Goal: Task Accomplishment & Management: Manage account settings

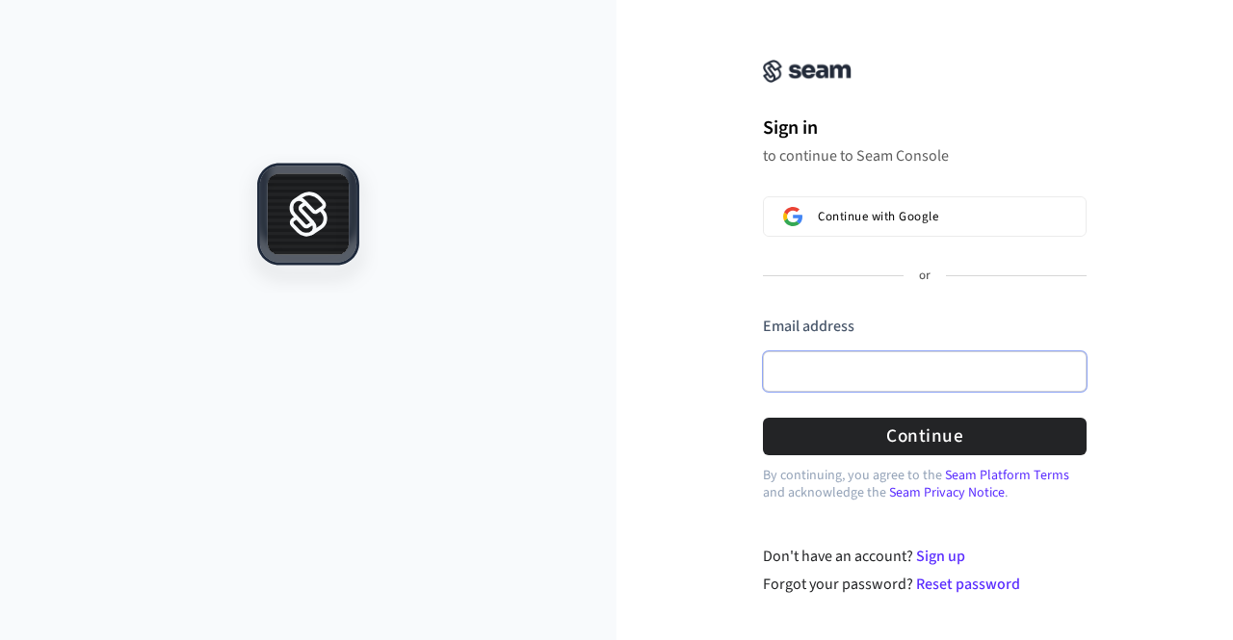
click at [901, 380] on input "Email address" at bounding box center [925, 372] width 324 height 40
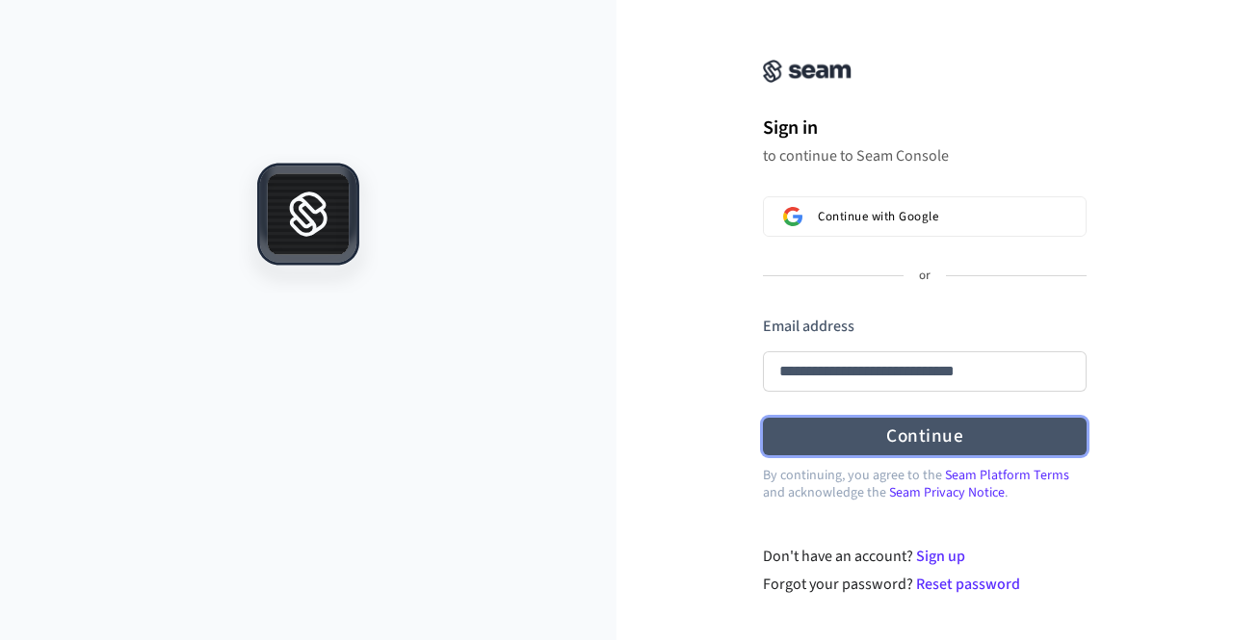
click at [939, 425] on button "Continue" at bounding box center [925, 437] width 324 height 38
type input "**********"
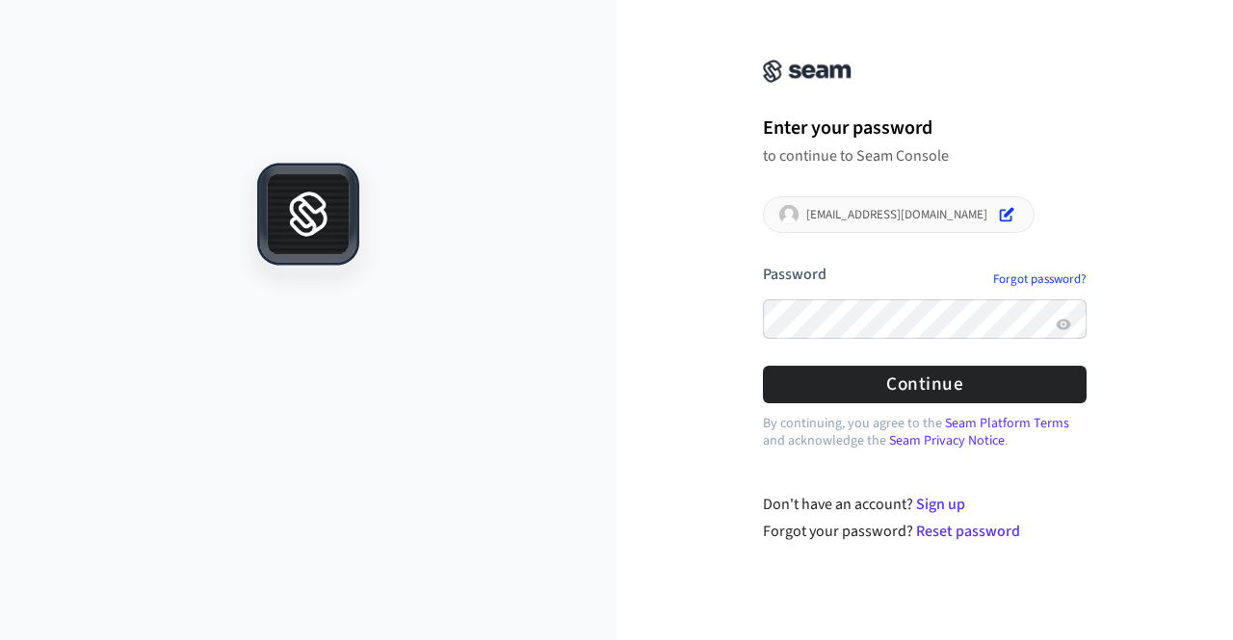
click at [763, 264] on button "submit" at bounding box center [763, 264] width 0 height 0
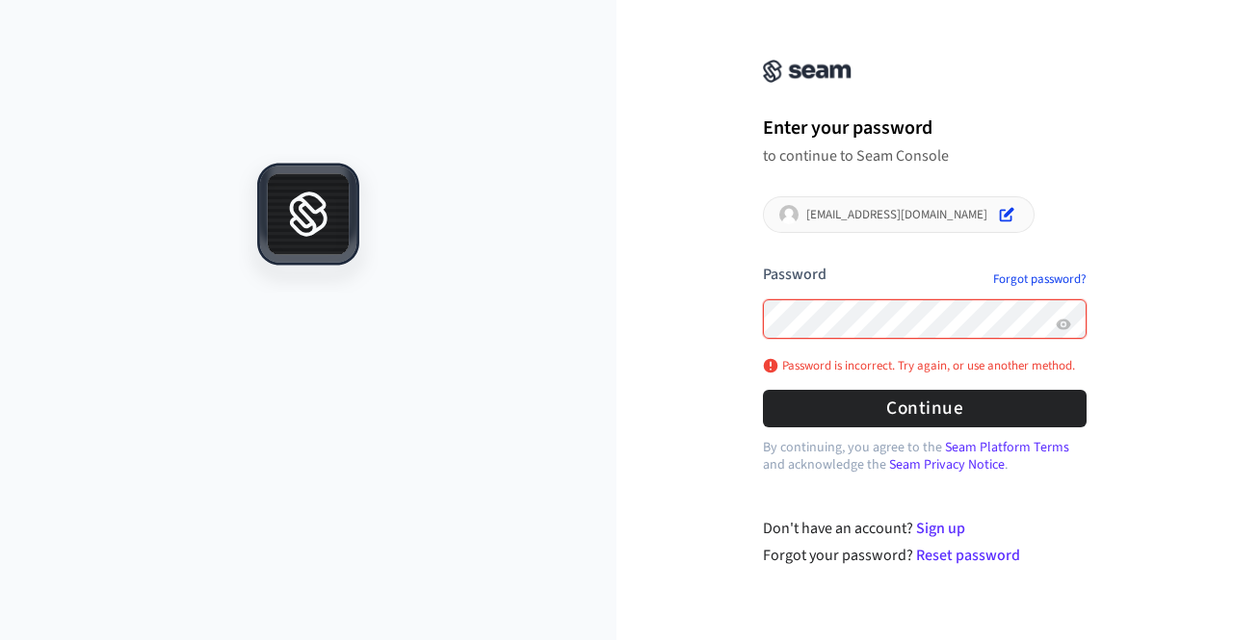
click at [763, 264] on button "submit" at bounding box center [763, 264] width 0 height 0
click at [1031, 275] on link "Forgot password?" at bounding box center [1039, 279] width 93 height 15
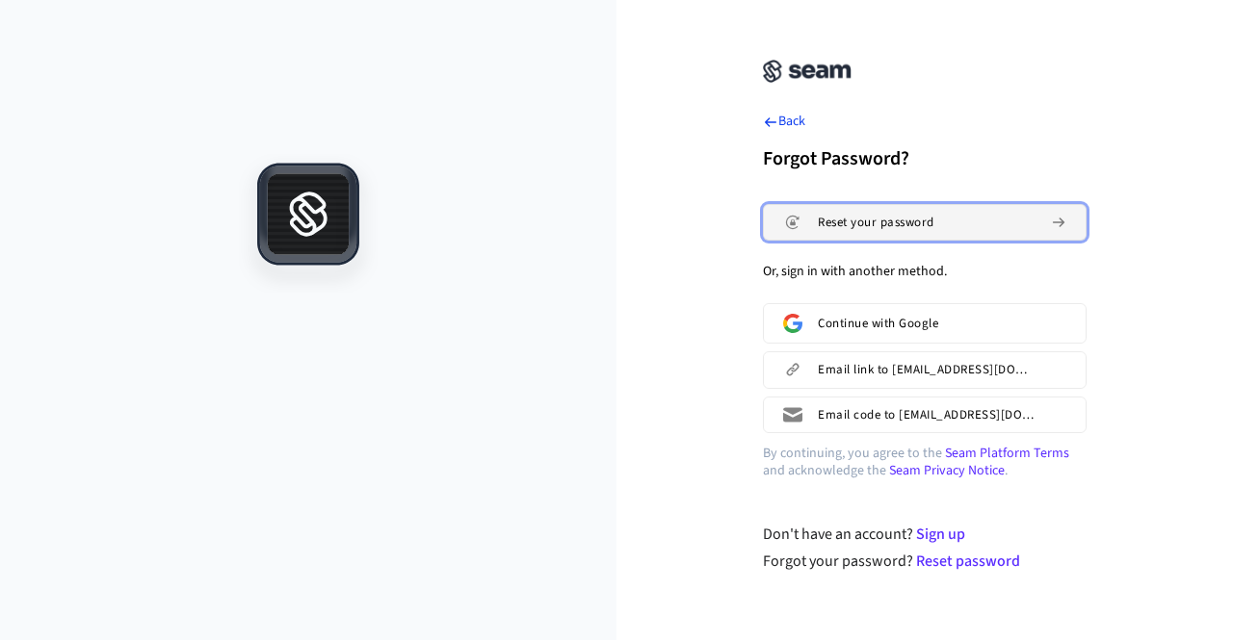
click at [912, 222] on span "Reset your password" at bounding box center [876, 222] width 117 height 15
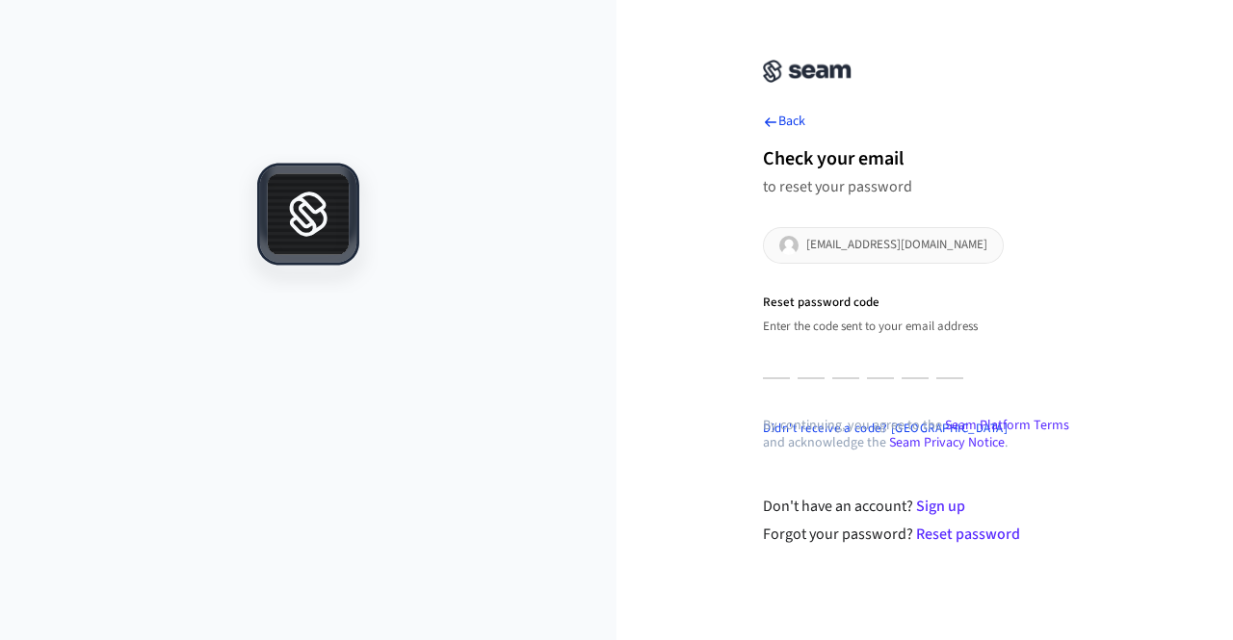
type input "*"
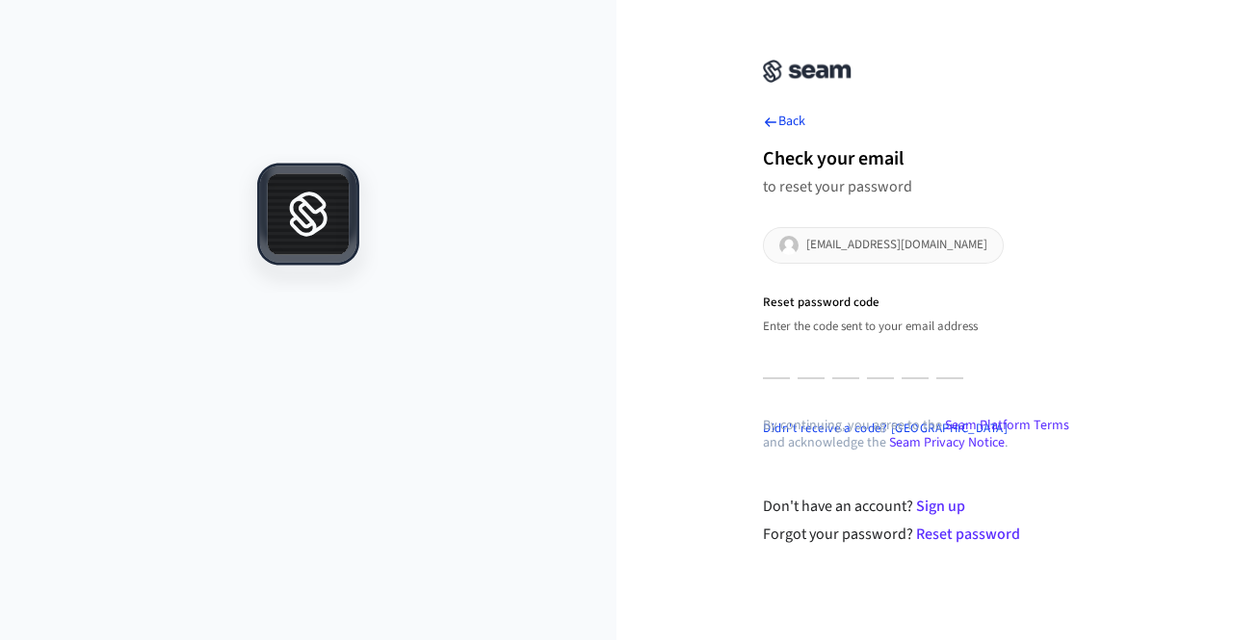
type input "*"
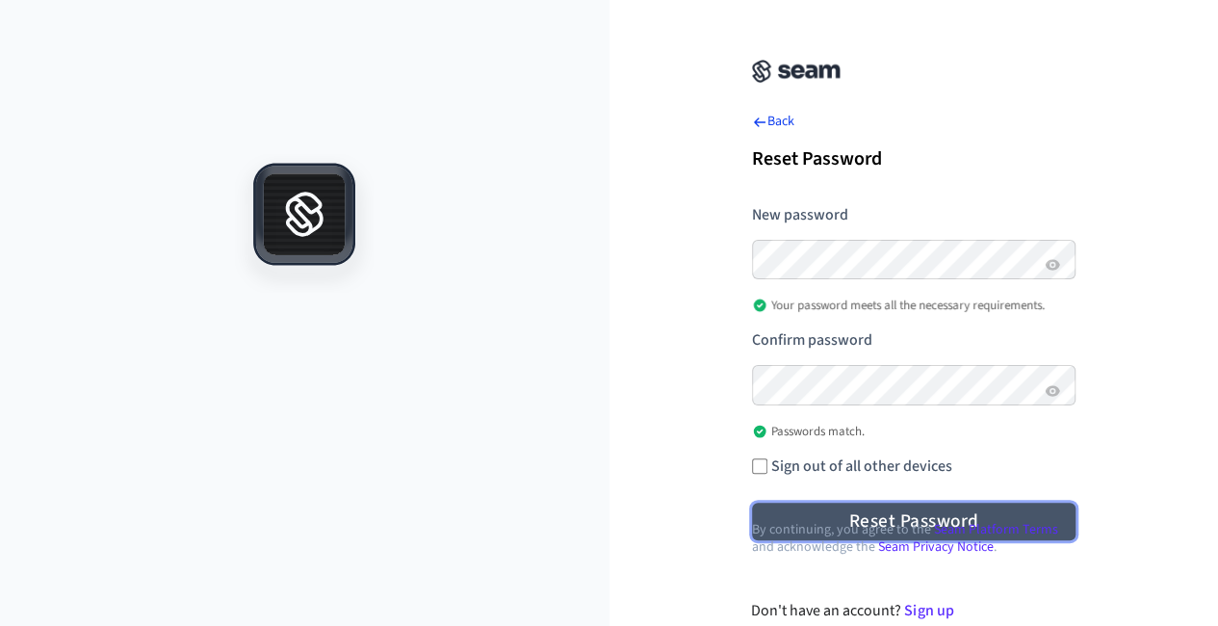
click at [935, 514] on button "Reset Password" at bounding box center [914, 522] width 324 height 38
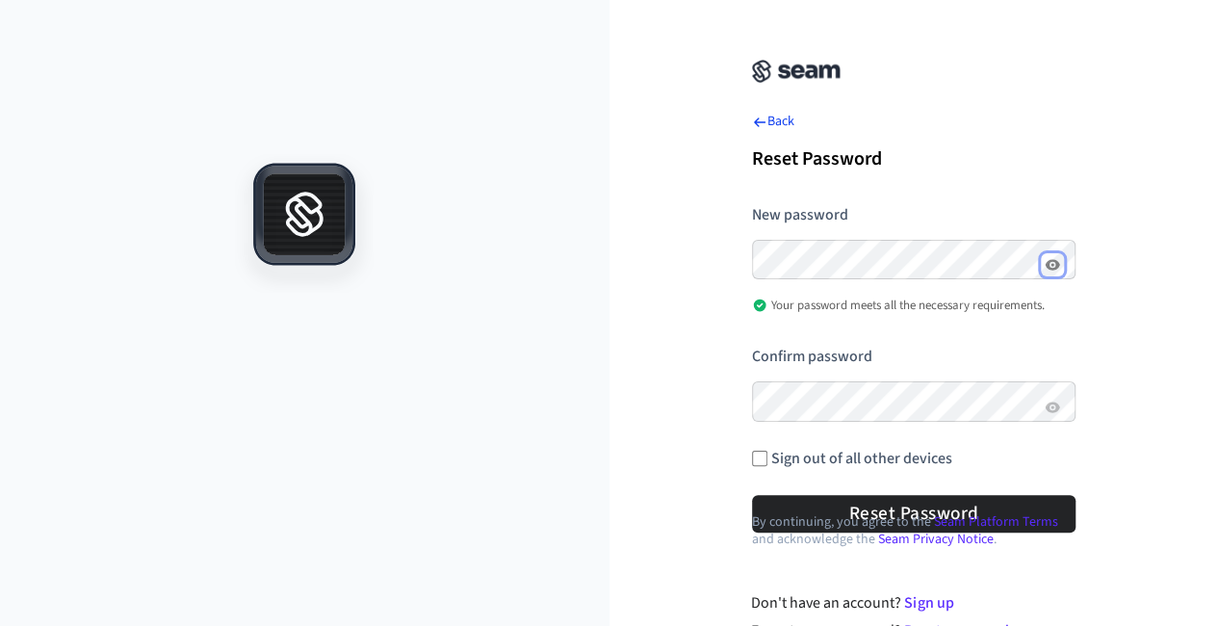
click at [1057, 261] on icon "Show password" at bounding box center [1052, 264] width 15 height 15
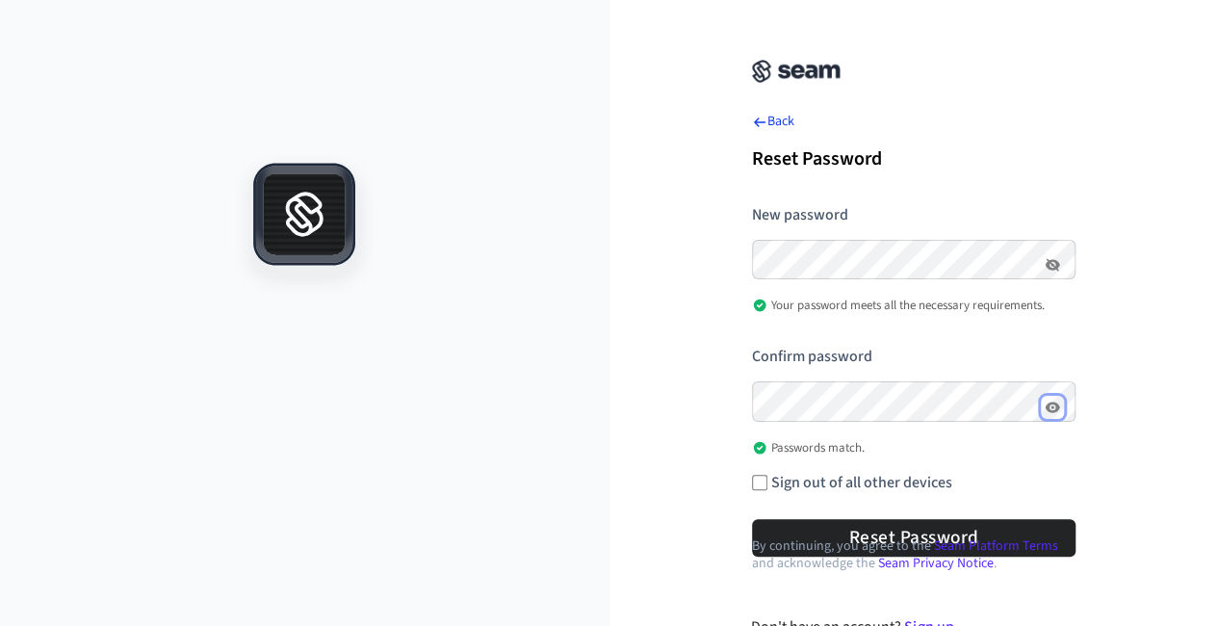
click at [1054, 407] on icon "Show password" at bounding box center [1052, 406] width 3 height 3
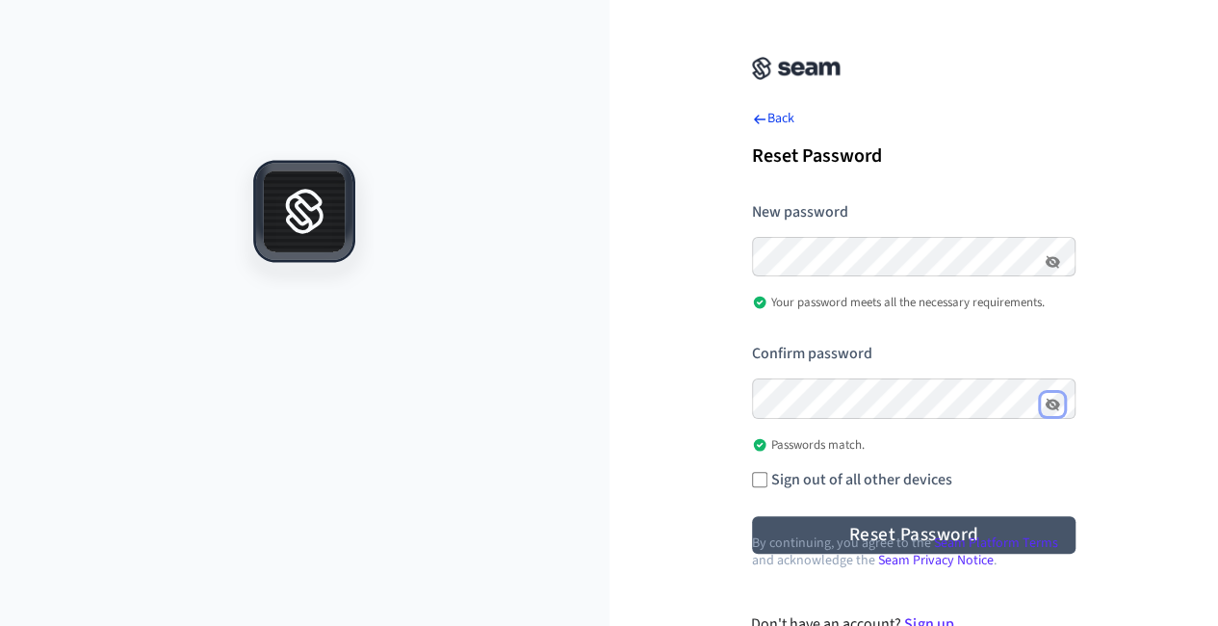
scroll to position [2, 14]
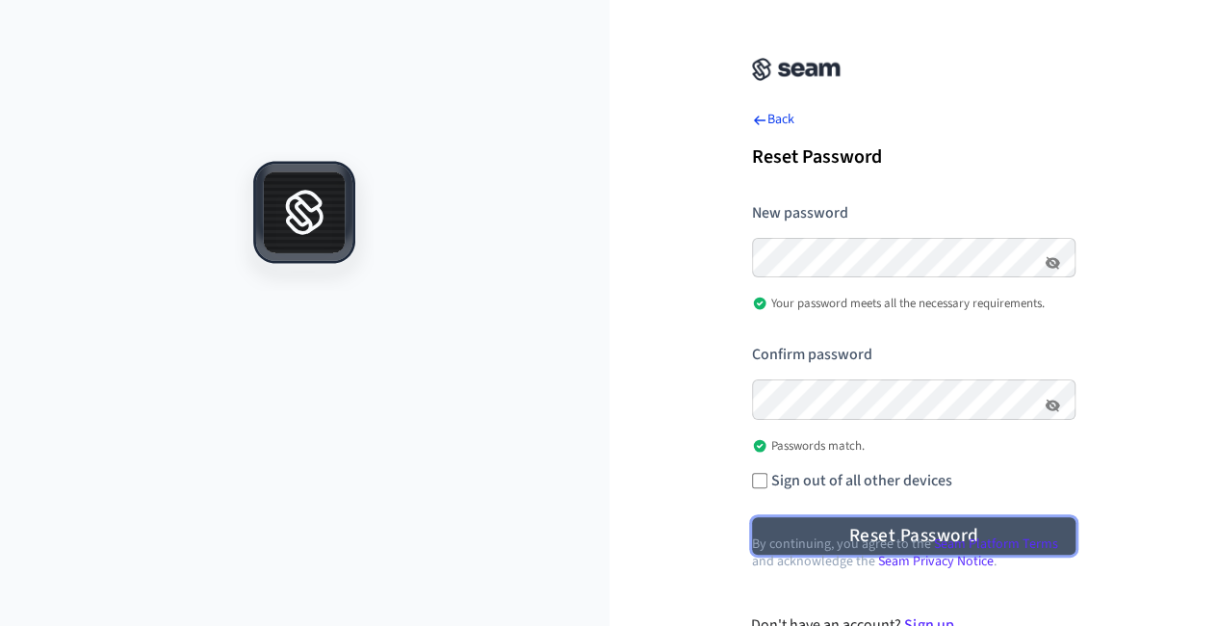
click at [839, 521] on button "Reset Password" at bounding box center [914, 536] width 324 height 38
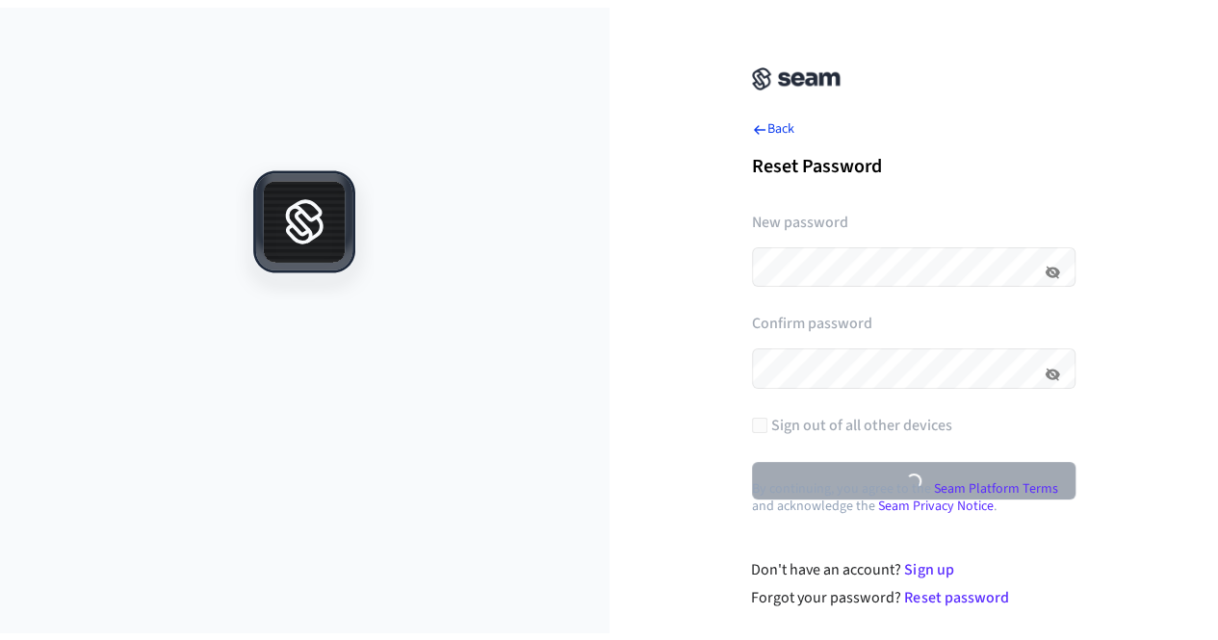
scroll to position [0, 0]
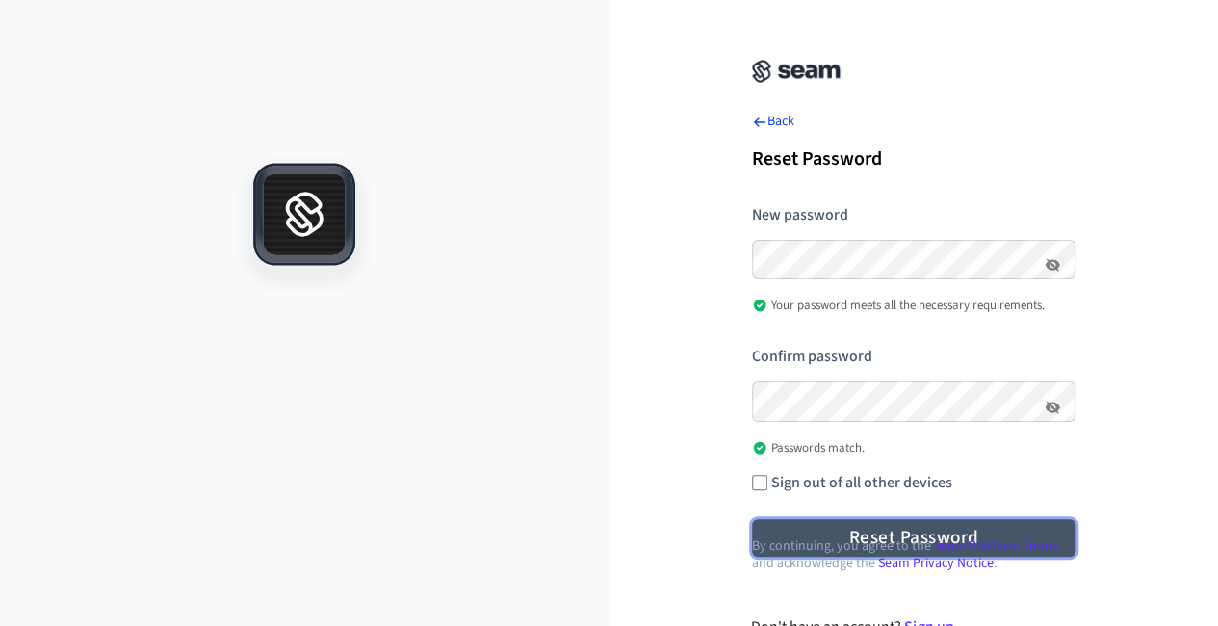
click at [838, 528] on button "Reset Password" at bounding box center [914, 538] width 324 height 38
click at [848, 522] on button "Reset Password" at bounding box center [914, 538] width 324 height 38
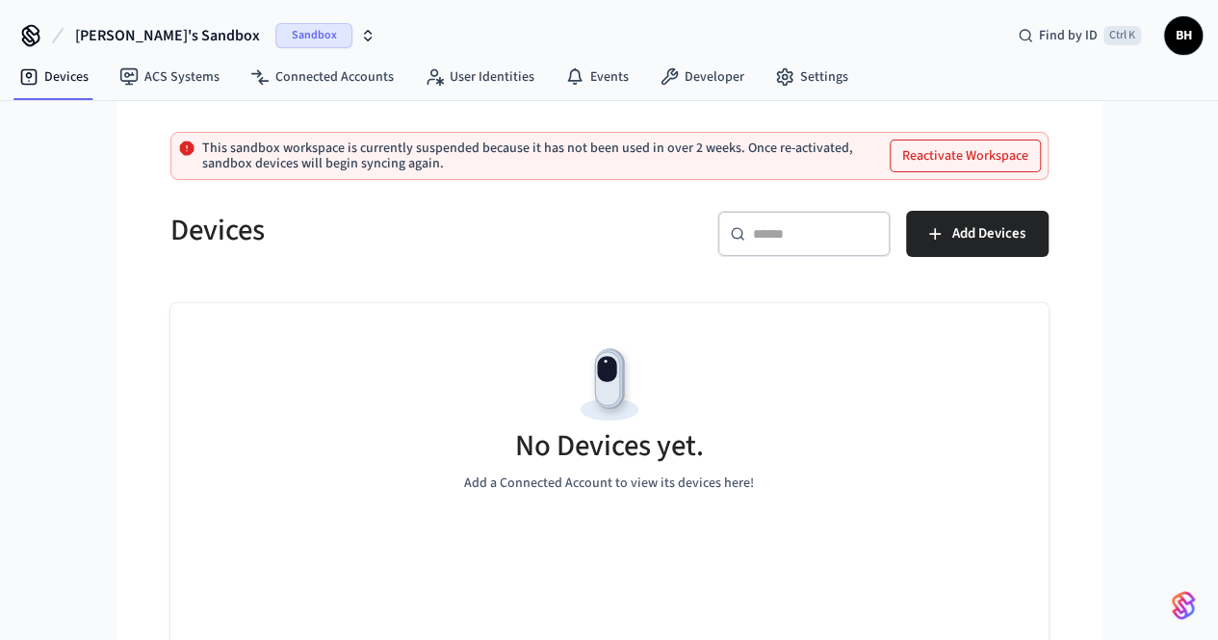
click at [1040, 150] on button "Reactivate Workspace" at bounding box center [965, 156] width 149 height 31
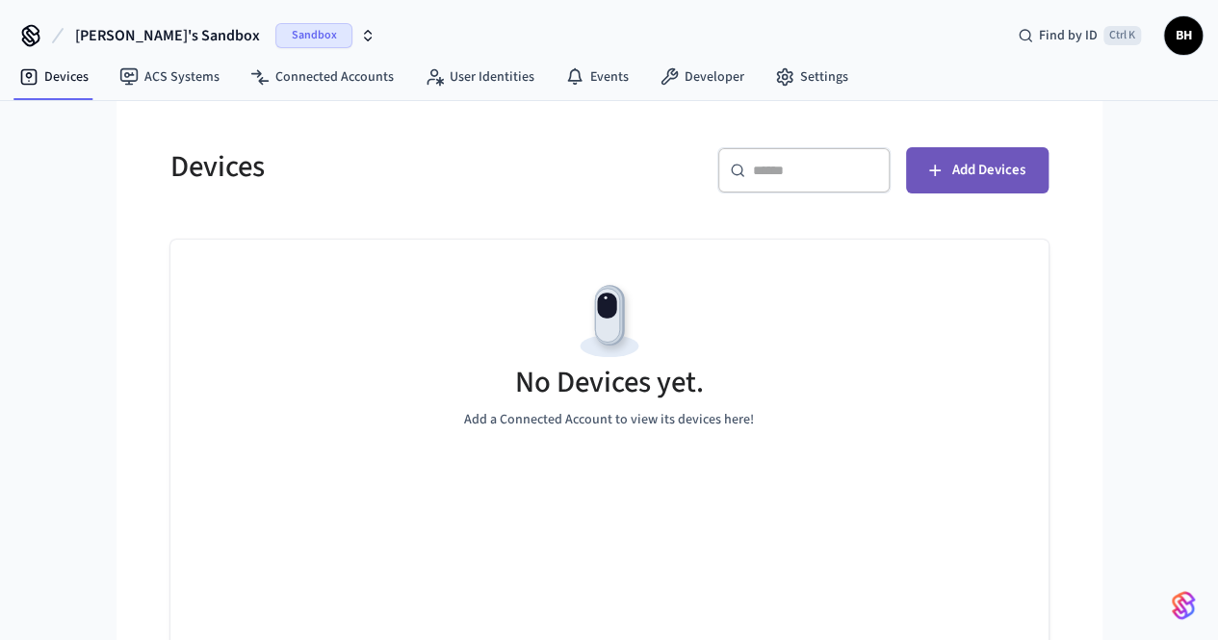
click at [1041, 180] on button "Add Devices" at bounding box center [977, 170] width 143 height 46
click at [1026, 163] on span "Add Devices" at bounding box center [989, 170] width 73 height 25
click at [275, 38] on span "Sandbox" at bounding box center [313, 35] width 77 height 25
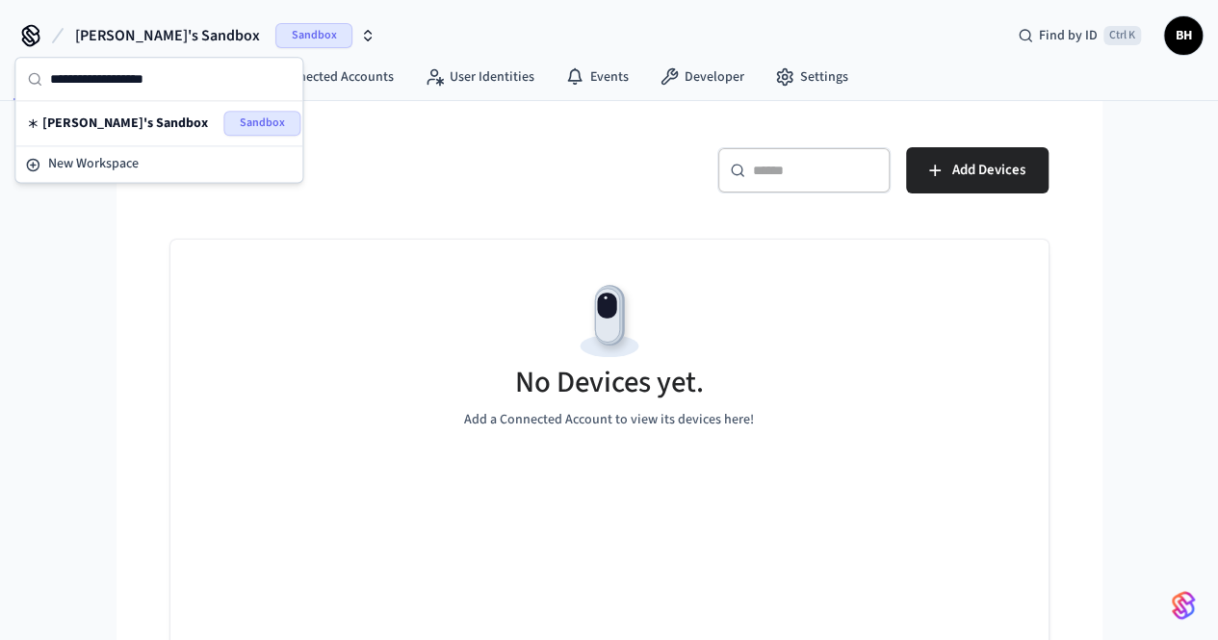
click at [260, 133] on span "Sandbox" at bounding box center [261, 123] width 77 height 25
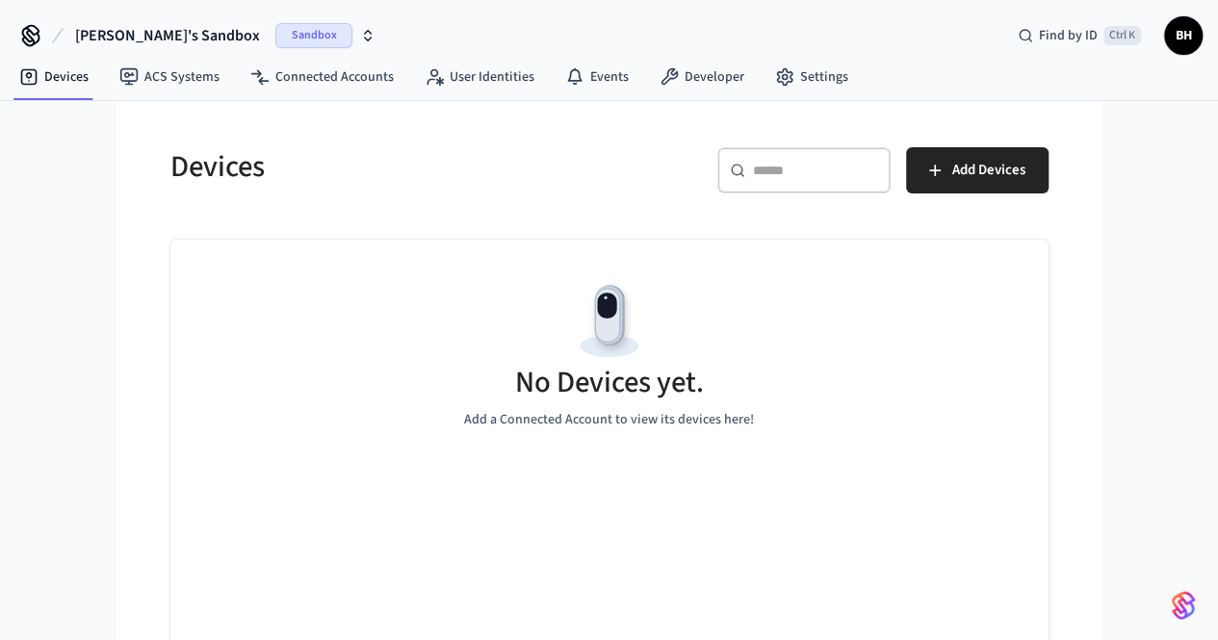
click at [275, 33] on span "Sandbox" at bounding box center [313, 35] width 77 height 25
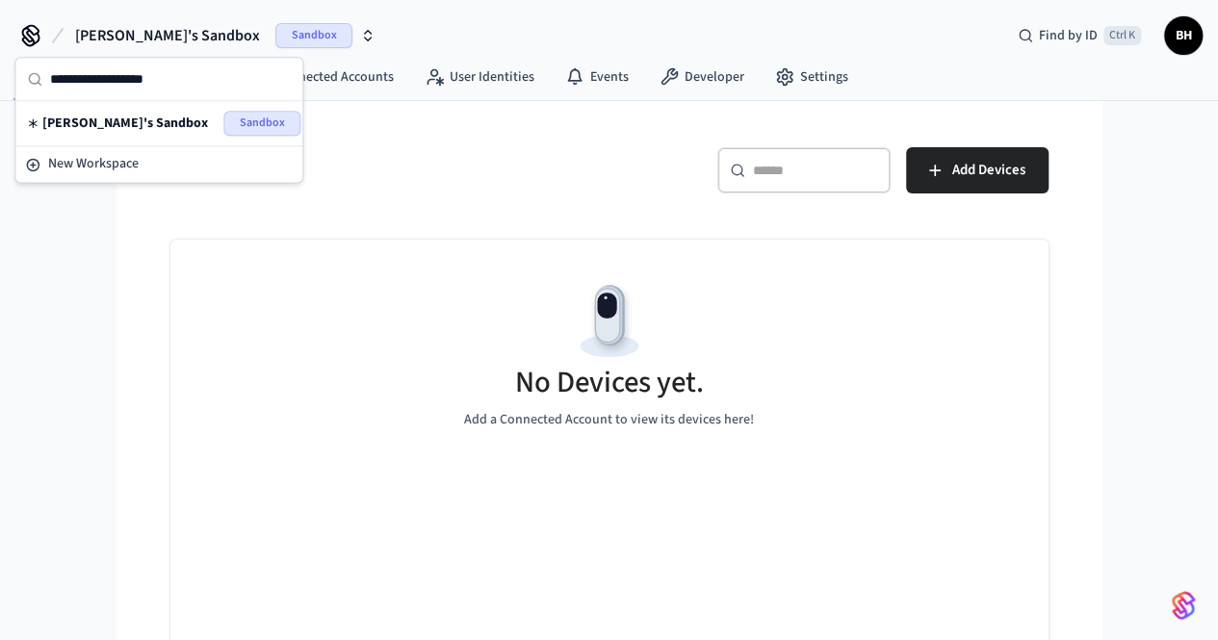
click at [93, 122] on span "[PERSON_NAME]'s Sandbox" at bounding box center [125, 123] width 166 height 19
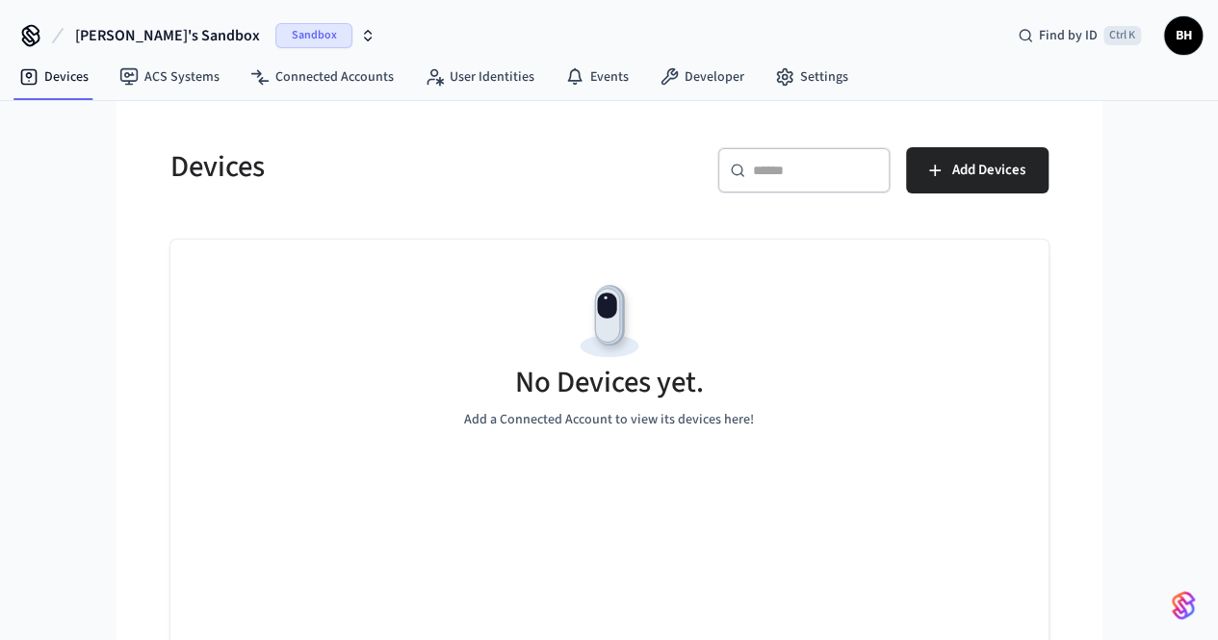
click at [1186, 39] on span "BH" at bounding box center [1183, 35] width 35 height 35
click at [135, 36] on span "[PERSON_NAME]'s Sandbox" at bounding box center [167, 35] width 185 height 23
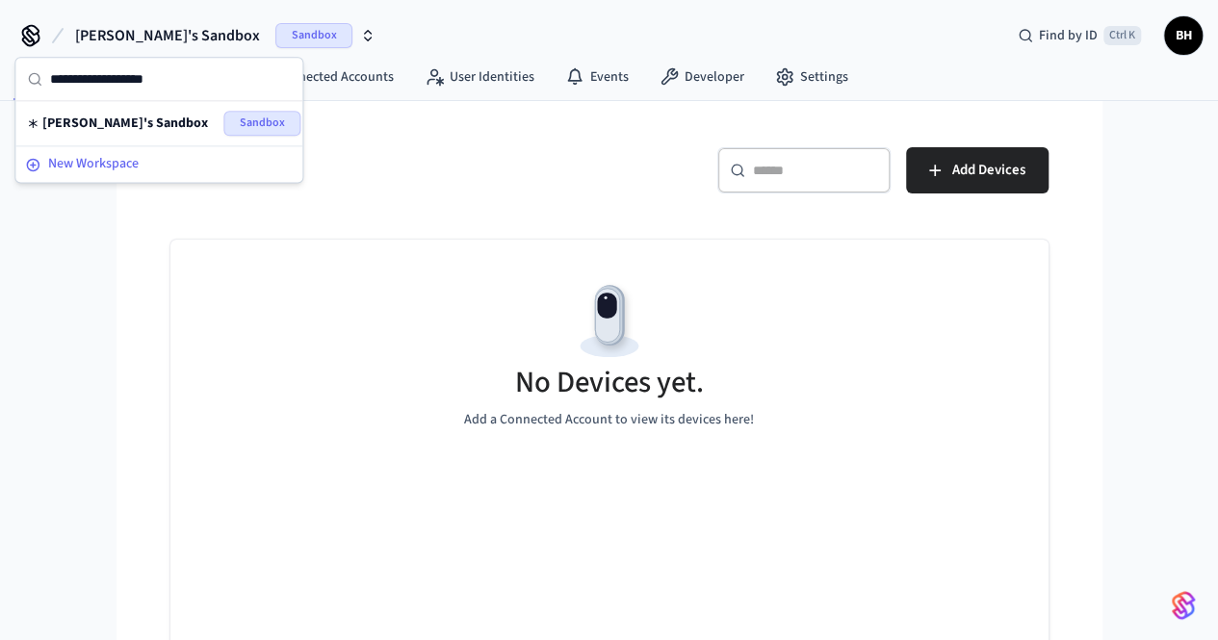
click at [65, 159] on span "New Workspace" at bounding box center [93, 164] width 91 height 20
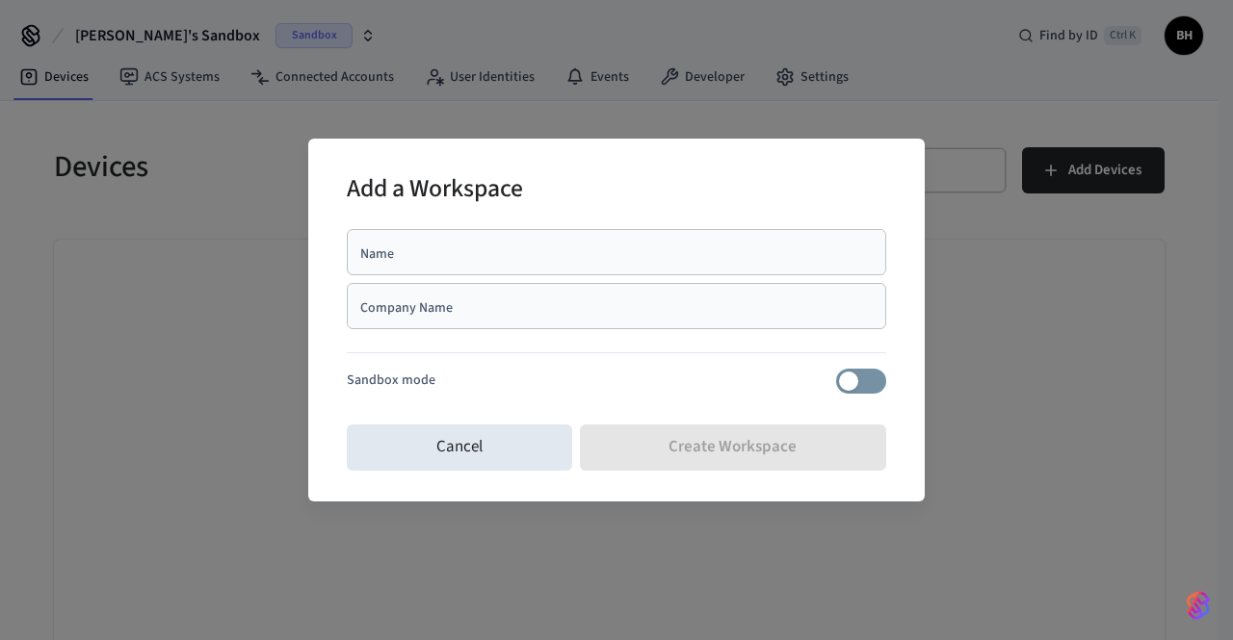
click at [640, 264] on div "Name" at bounding box center [616, 252] width 539 height 46
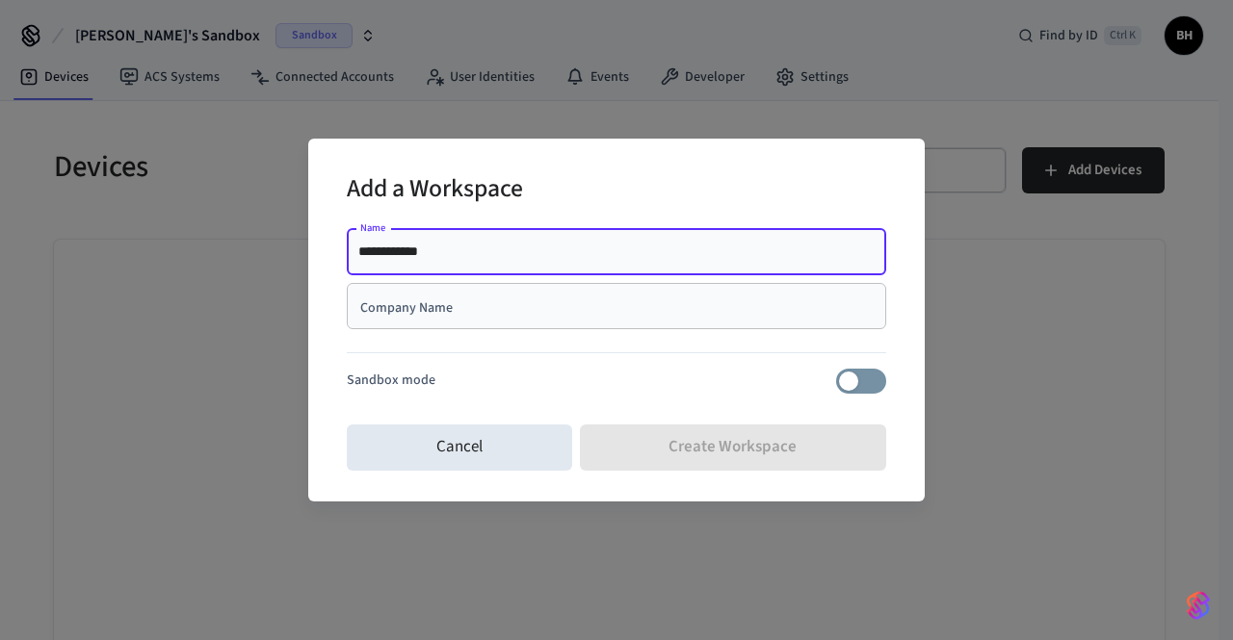
type input "**********"
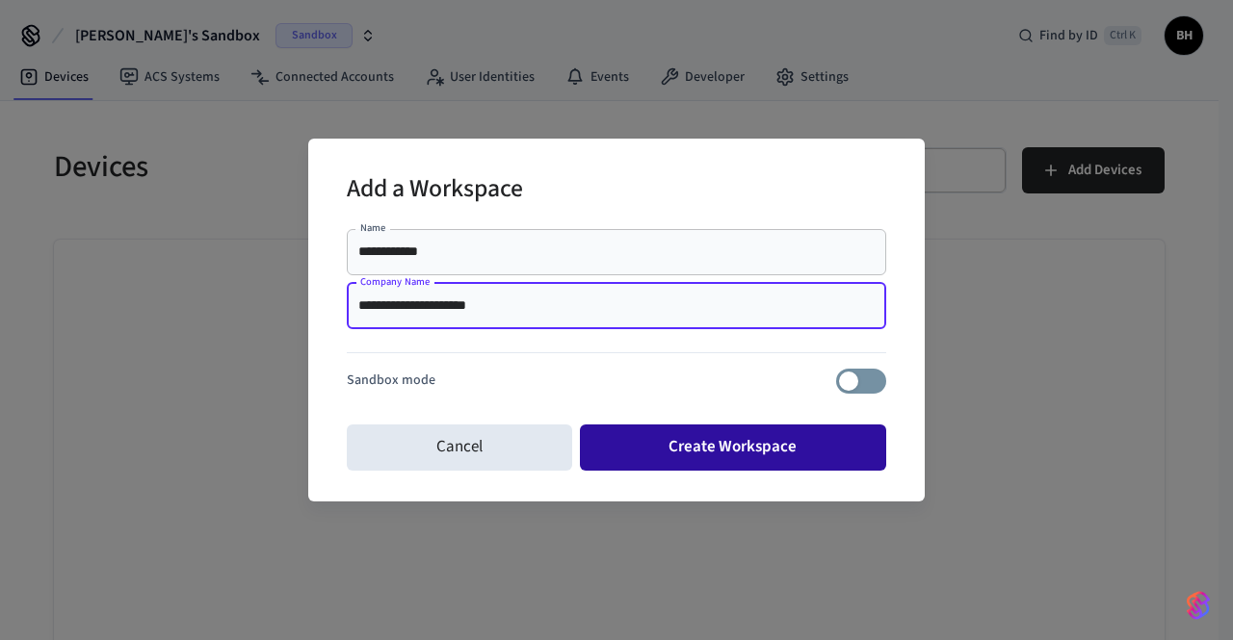
type input "**********"
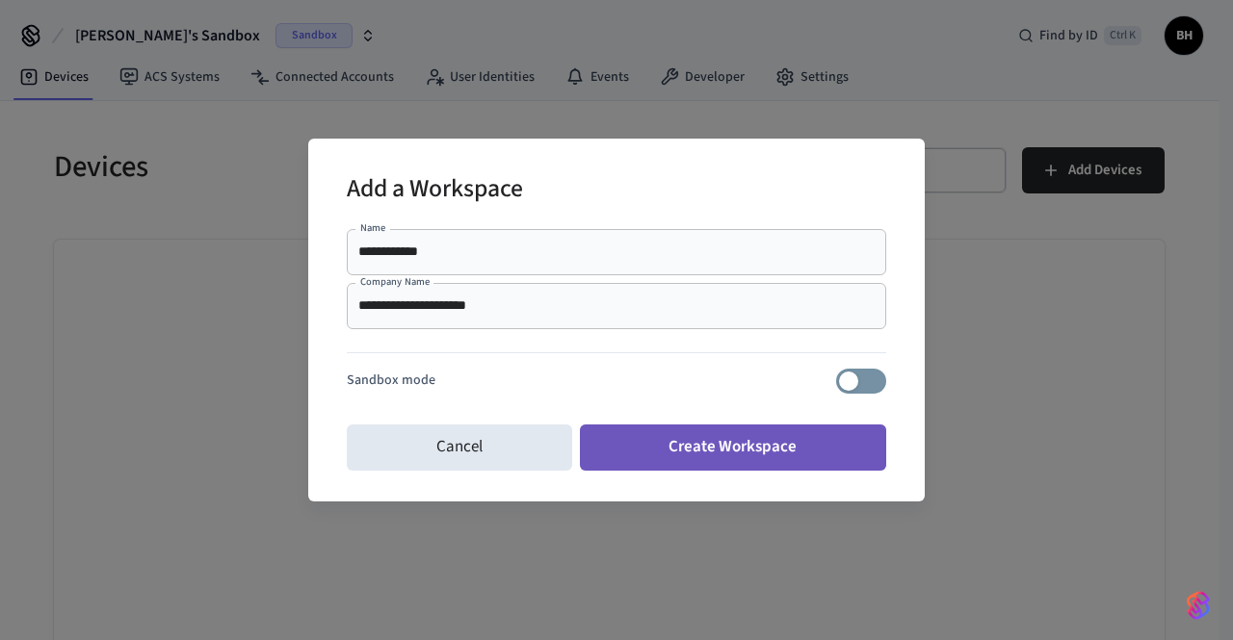
click at [672, 448] on button "Create Workspace" at bounding box center [733, 448] width 307 height 46
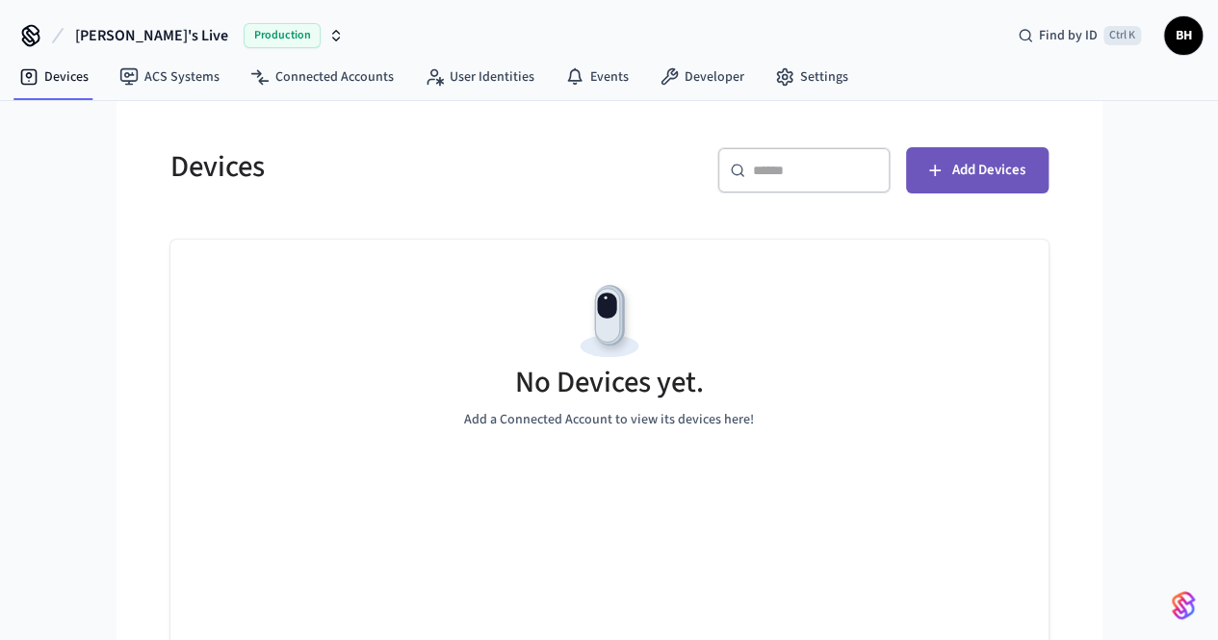
click at [1026, 176] on span "Add Devices" at bounding box center [989, 170] width 73 height 25
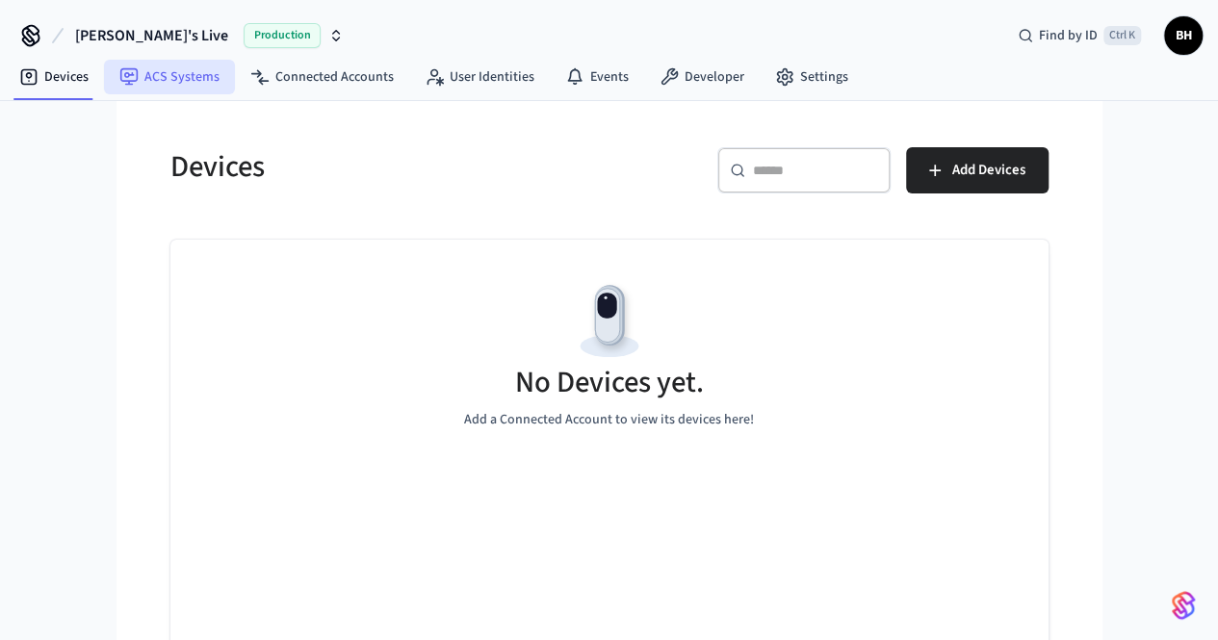
click at [188, 78] on link "ACS Systems" at bounding box center [169, 77] width 131 height 35
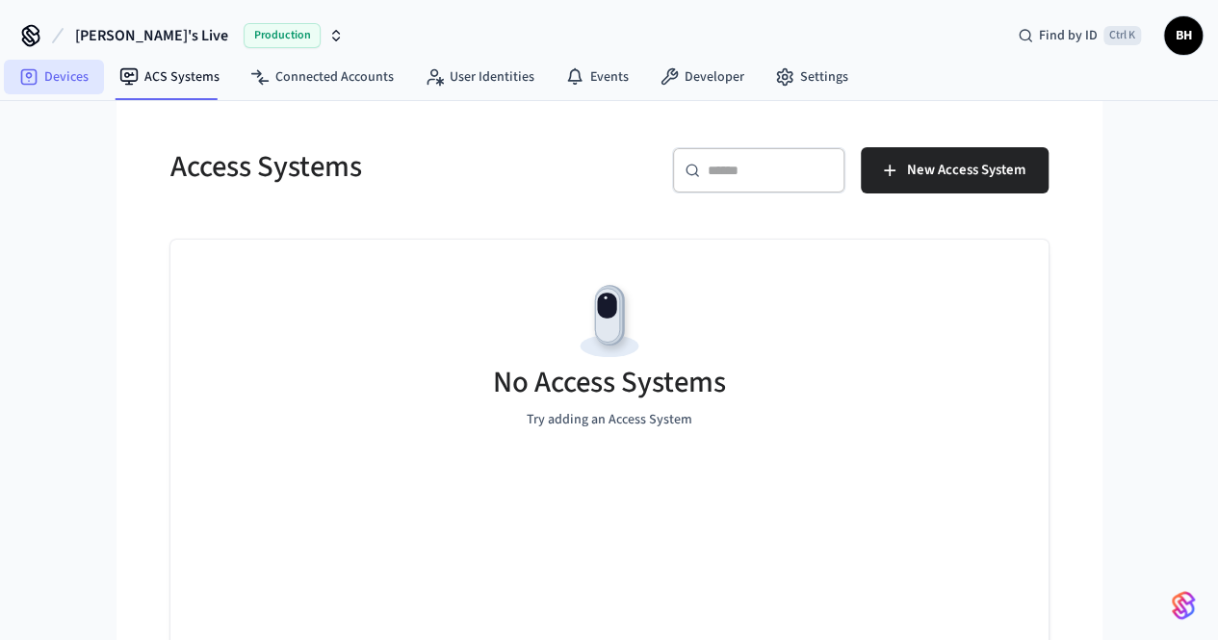
click at [64, 78] on link "Devices" at bounding box center [54, 77] width 100 height 35
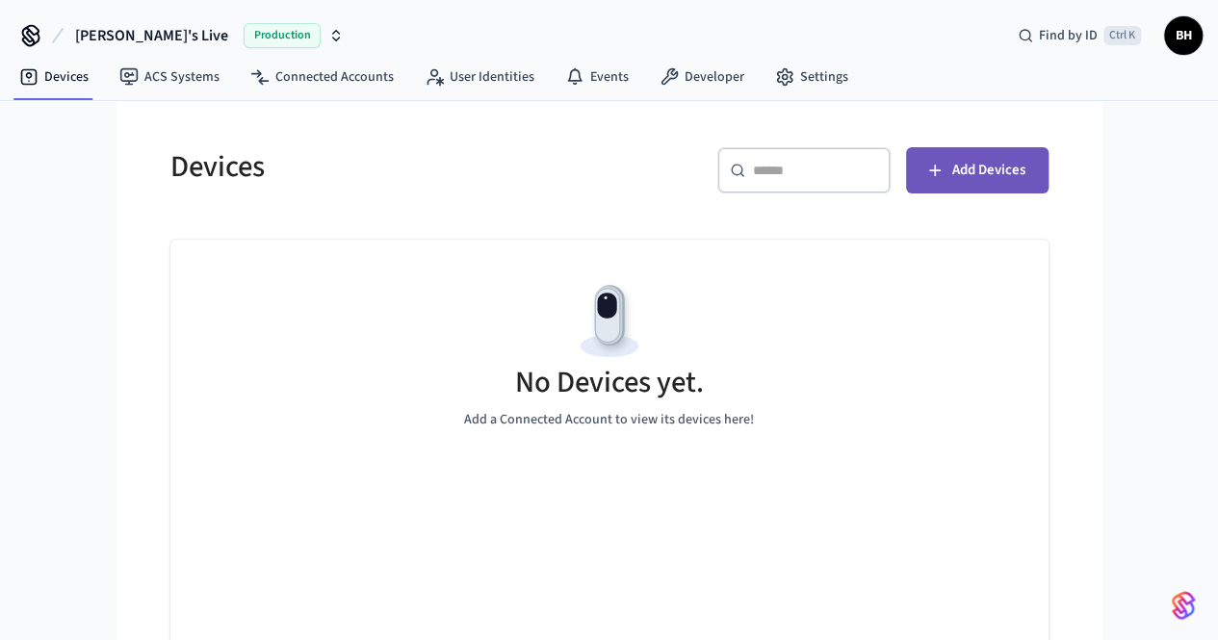
click at [1026, 176] on span "Add Devices" at bounding box center [989, 170] width 73 height 25
